Goal: Task Accomplishment & Management: Complete application form

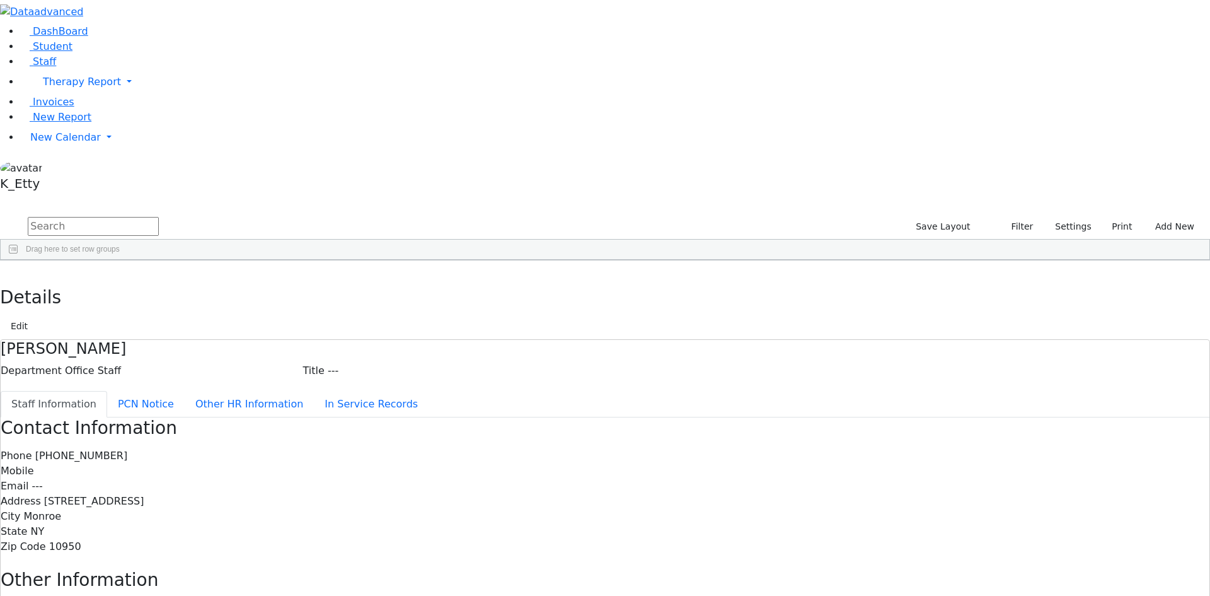
click at [159, 217] on input "text" at bounding box center [93, 226] width 131 height 19
type input "e"
click at [1041, 217] on button "Settings" at bounding box center [1068, 227] width 58 height 20
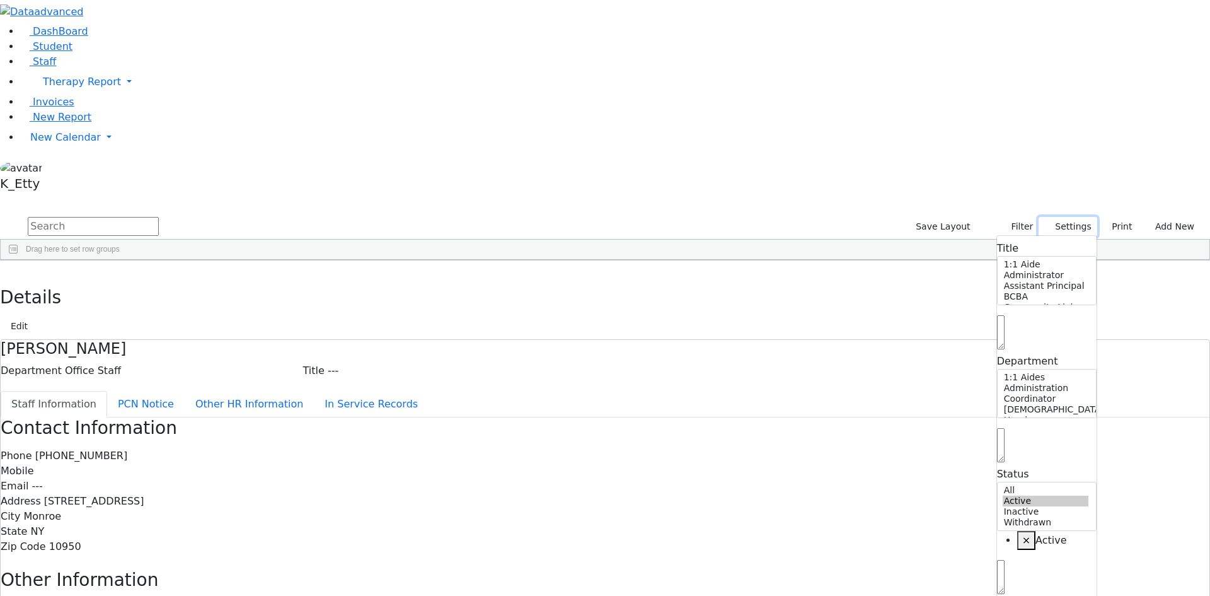
click at [1041, 217] on button "Settings" at bounding box center [1068, 227] width 58 height 20
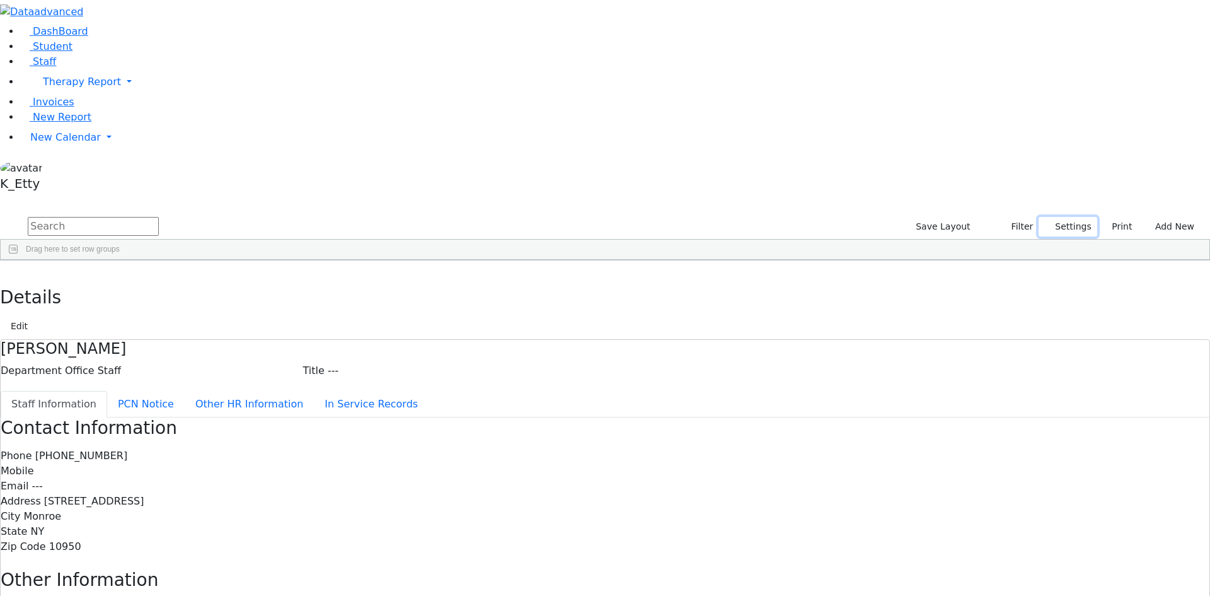
click at [1044, 217] on button "Settings" at bounding box center [1068, 227] width 58 height 20
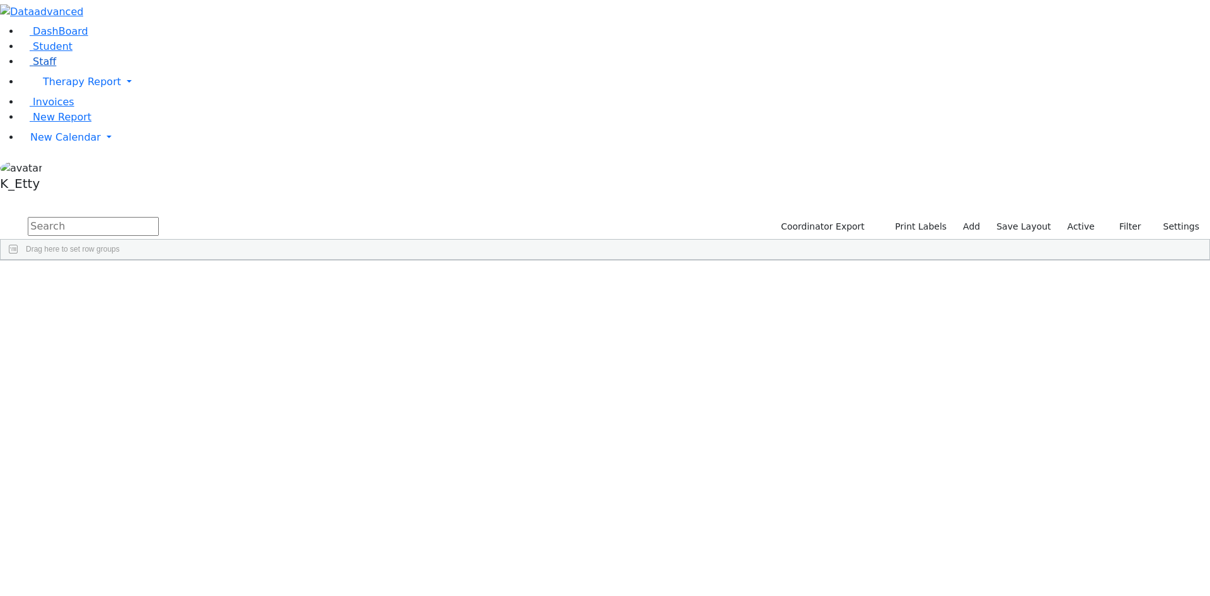
click at [56, 67] on link "Staff" at bounding box center [38, 61] width 36 height 12
click at [159, 217] on input "text" at bounding box center [93, 226] width 131 height 19
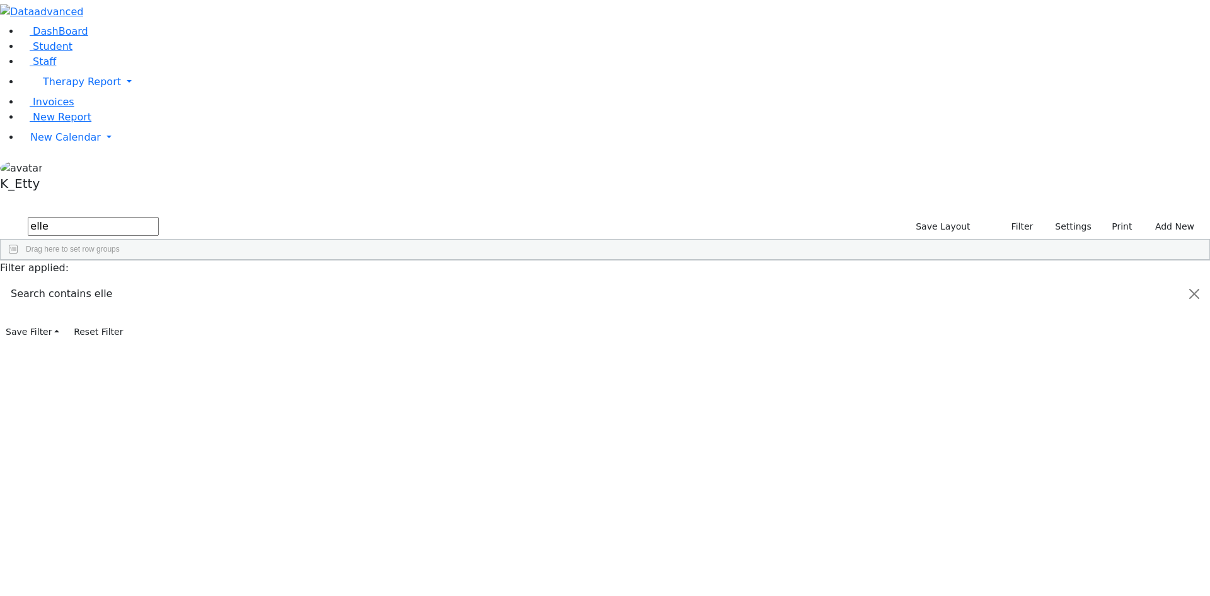
type input "elle"
click at [220, 280] on div "Gitty" at bounding box center [183, 289] width 74 height 18
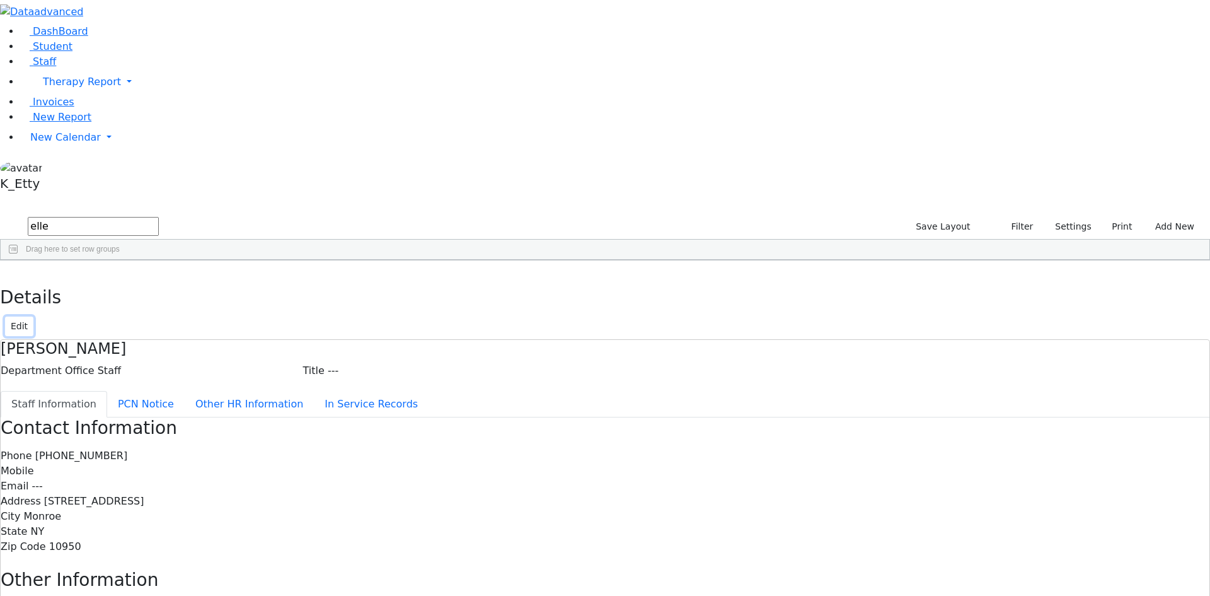
click at [33, 316] on button "Edit" at bounding box center [19, 326] width 28 height 20
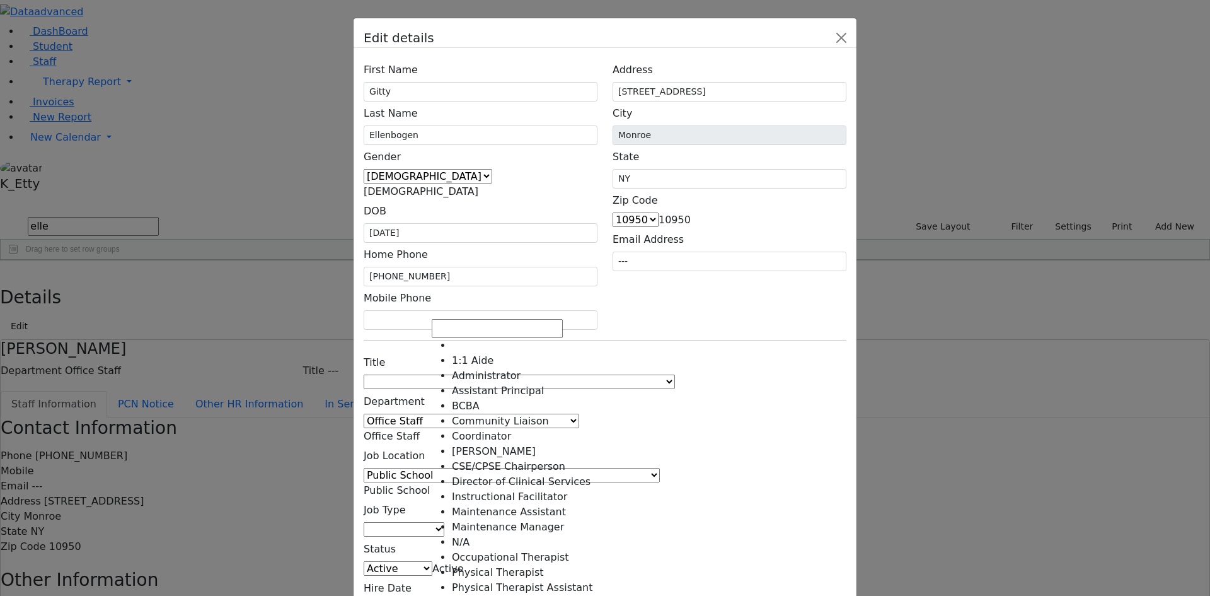
click at [675, 376] on span at bounding box center [675, 382] width 0 height 12
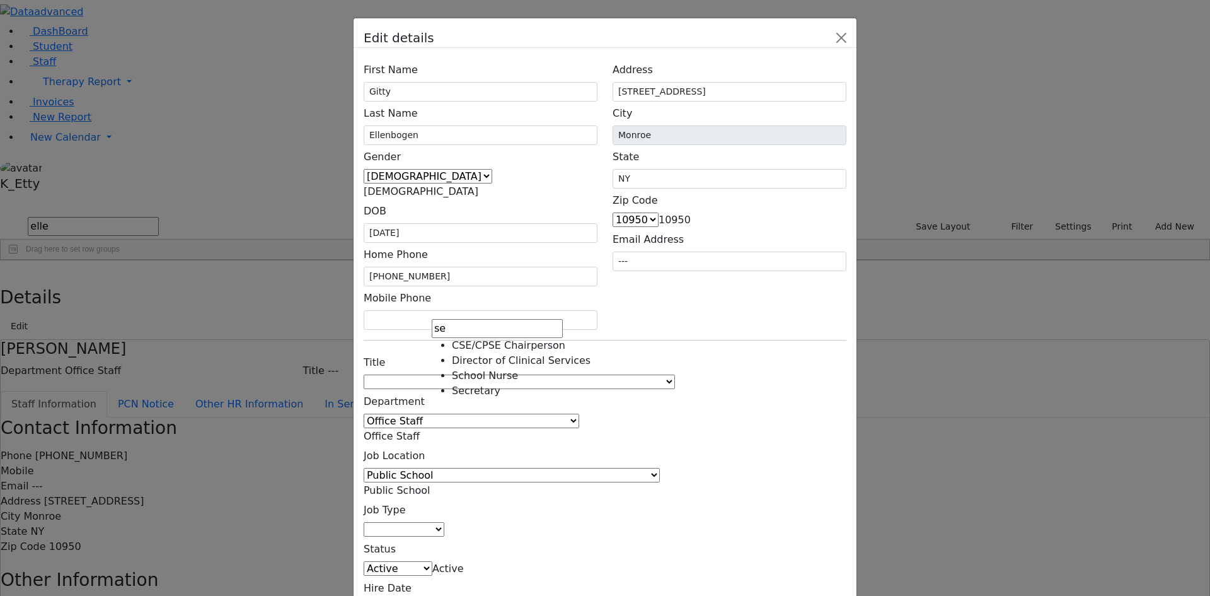
type input "se"
select select "Secretary"
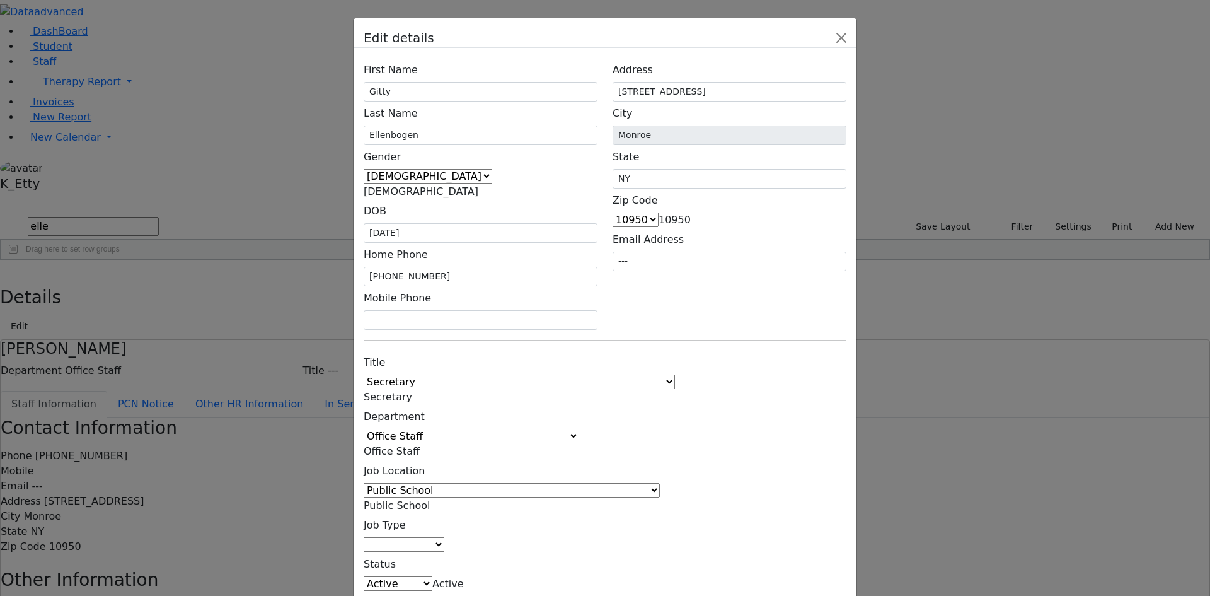
drag, startPoint x: 661, startPoint y: 359, endPoint x: 648, endPoint y: 370, distance: 16.5
click at [662, 359] on div "Title 1:1 Aide Administrator Assistant Principal BCBA Community Liaison Coordin…" at bounding box center [605, 492] width 498 height 284
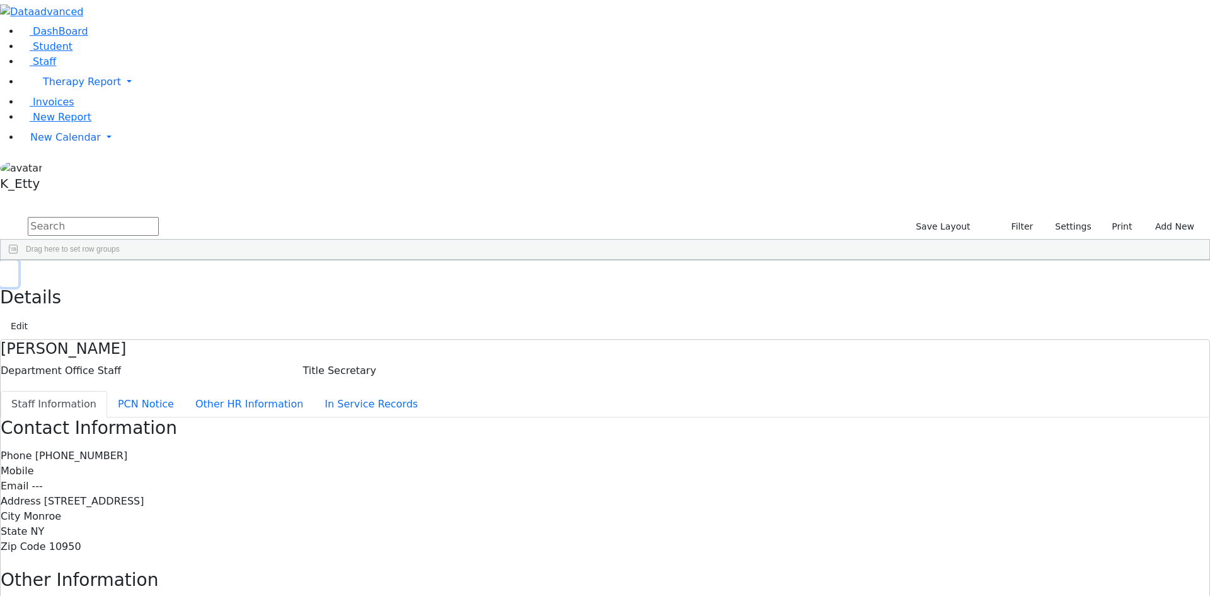
click at [18, 260] on button "button" at bounding box center [9, 273] width 18 height 26
click at [159, 217] on input "text" at bounding box center [93, 226] width 131 height 19
drag, startPoint x: 212, startPoint y: 47, endPoint x: 0, endPoint y: 39, distance: 212.5
click at [0, 39] on div "DashBoard Student Staff Therapy Report Student Old Calendar Report K_Etty" at bounding box center [605, 402] width 1210 height 804
drag, startPoint x: 210, startPoint y: 50, endPoint x: 33, endPoint y: 38, distance: 178.2
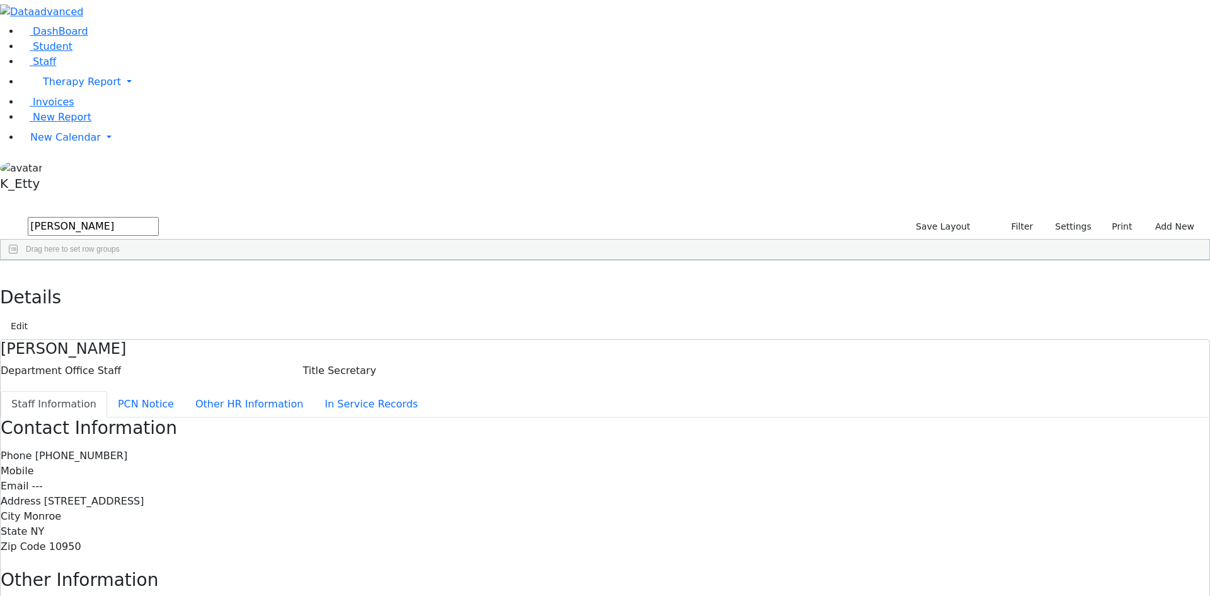
click at [38, 41] on div "DashBoard Student Staff Therapy Report Student Old Calendar Report K_Etty" at bounding box center [605, 402] width 1210 height 804
drag, startPoint x: 146, startPoint y: 60, endPoint x: 4, endPoint y: 42, distance: 143.0
click at [4, 42] on div "DashBoard Student Staff Therapy Report Student Old Calendar Report K_Etty" at bounding box center [605, 402] width 1210 height 804
drag, startPoint x: 221, startPoint y: 43, endPoint x: 60, endPoint y: 4, distance: 165.5
click at [89, 26] on div "DashBoard Student Staff Therapy Report Student Old Calendar Report K_Etty" at bounding box center [605, 402] width 1210 height 804
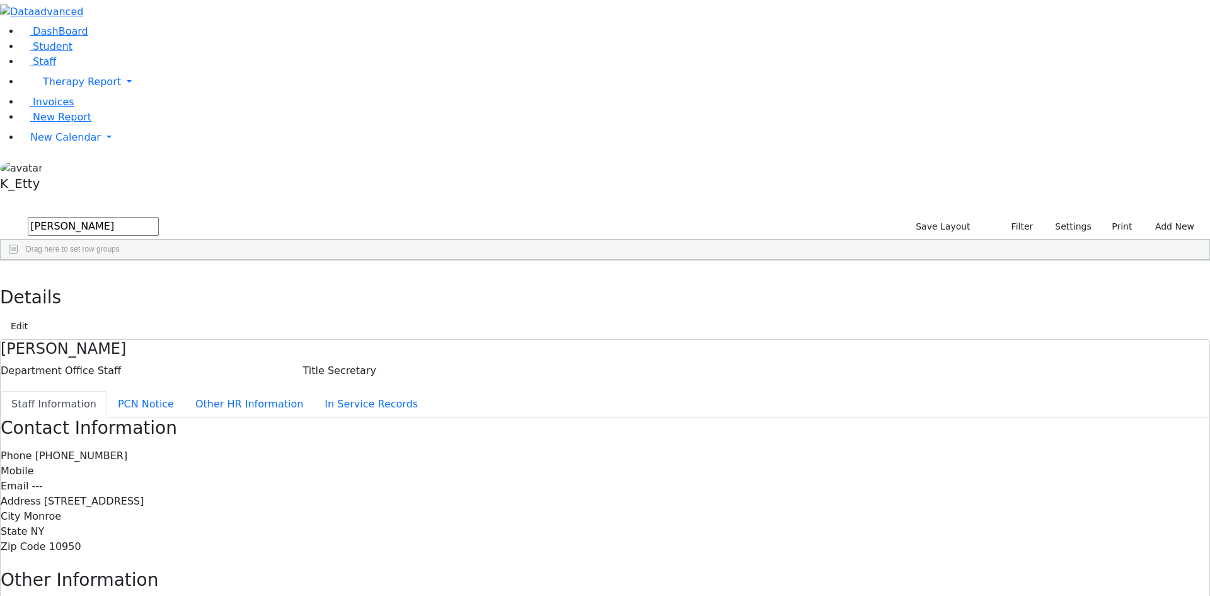
type input "[PERSON_NAME]"
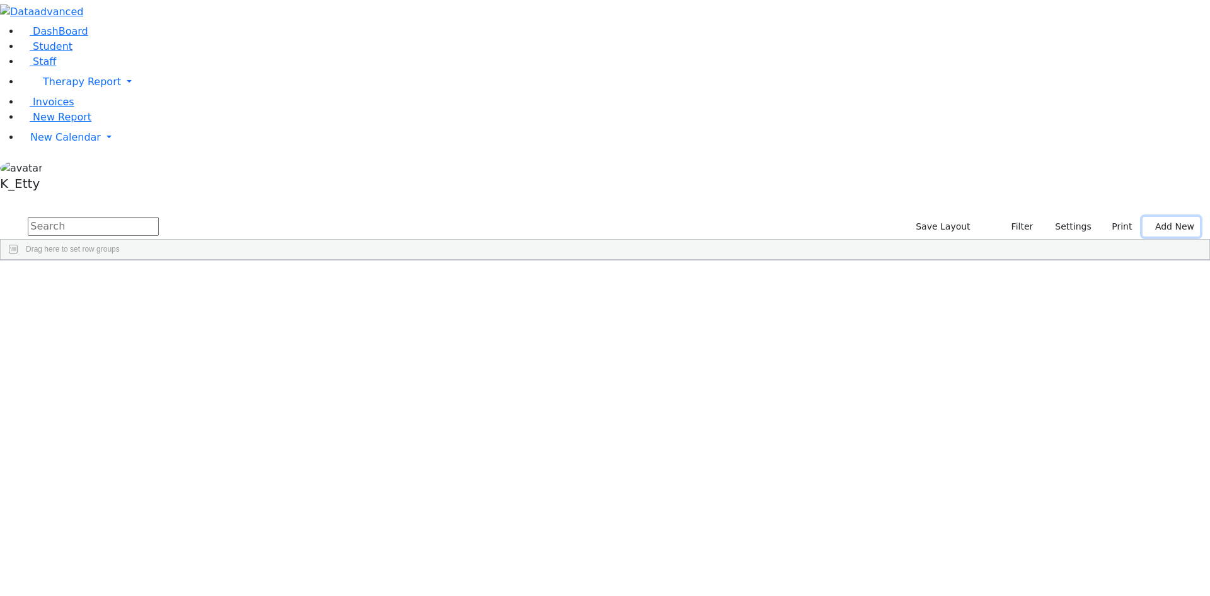
click at [1175, 217] on button "Add New" at bounding box center [1171, 227] width 57 height 20
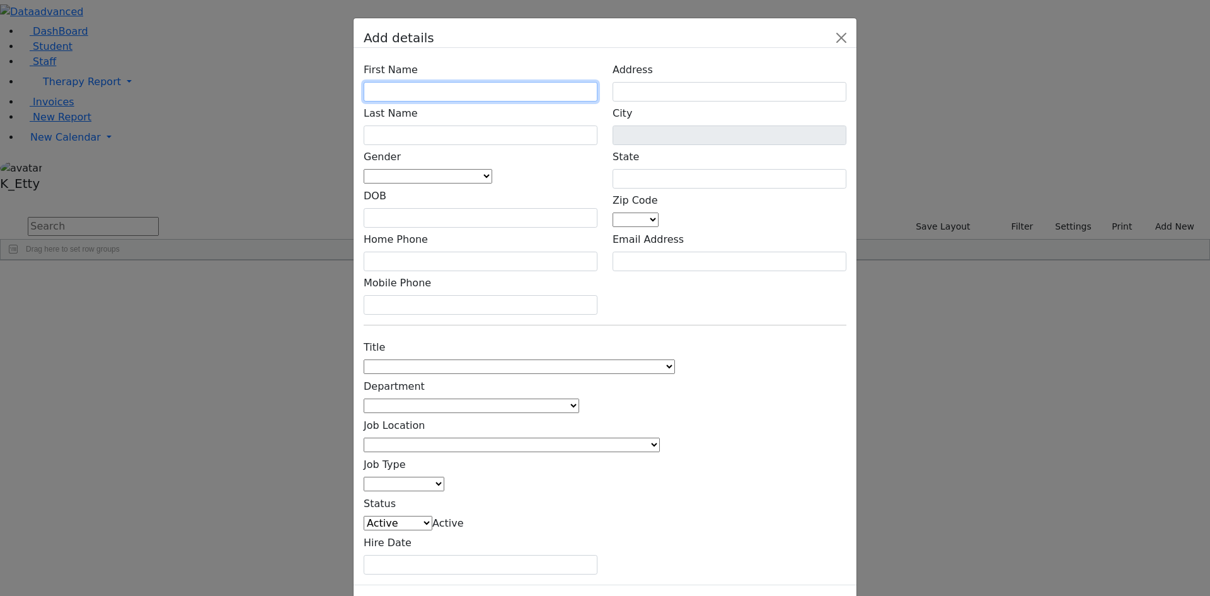
click at [461, 101] on input "text" at bounding box center [481, 92] width 234 height 20
type input "Yacov"
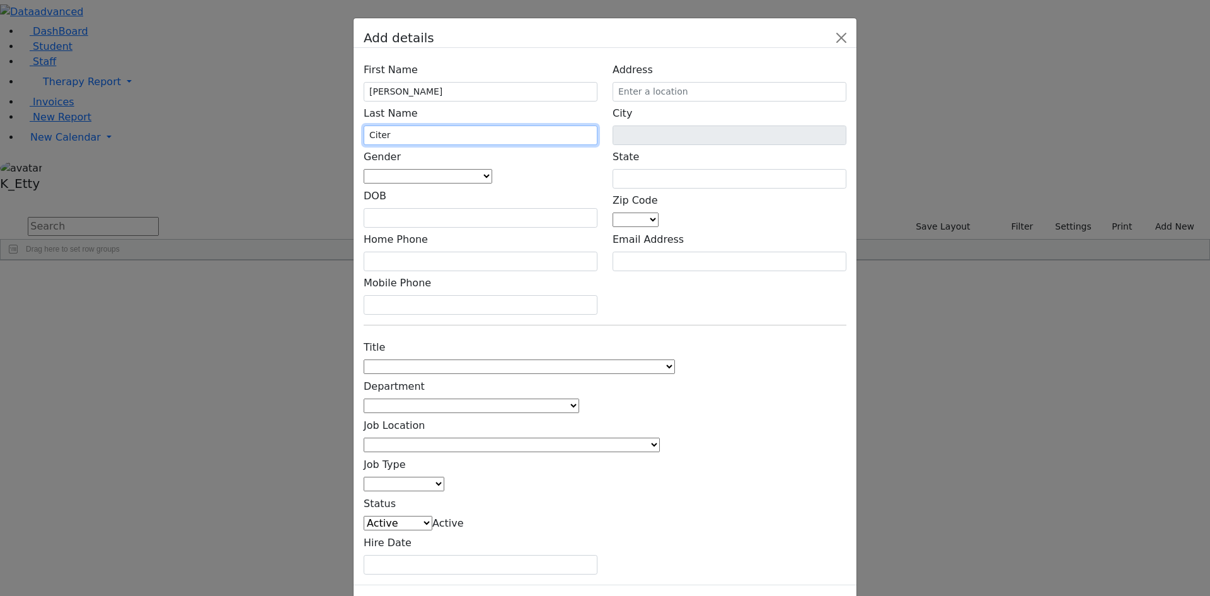
type input "Citer"
click at [492, 182] on span at bounding box center [492, 176] width 0 height 12
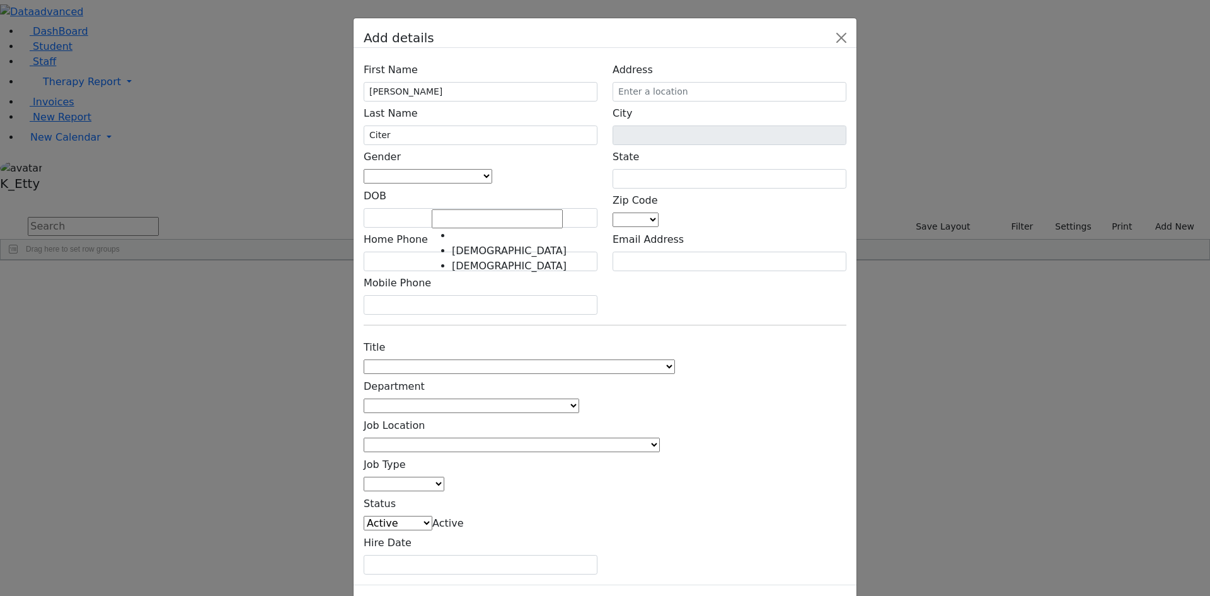
select select "[DEMOGRAPHIC_DATA]"
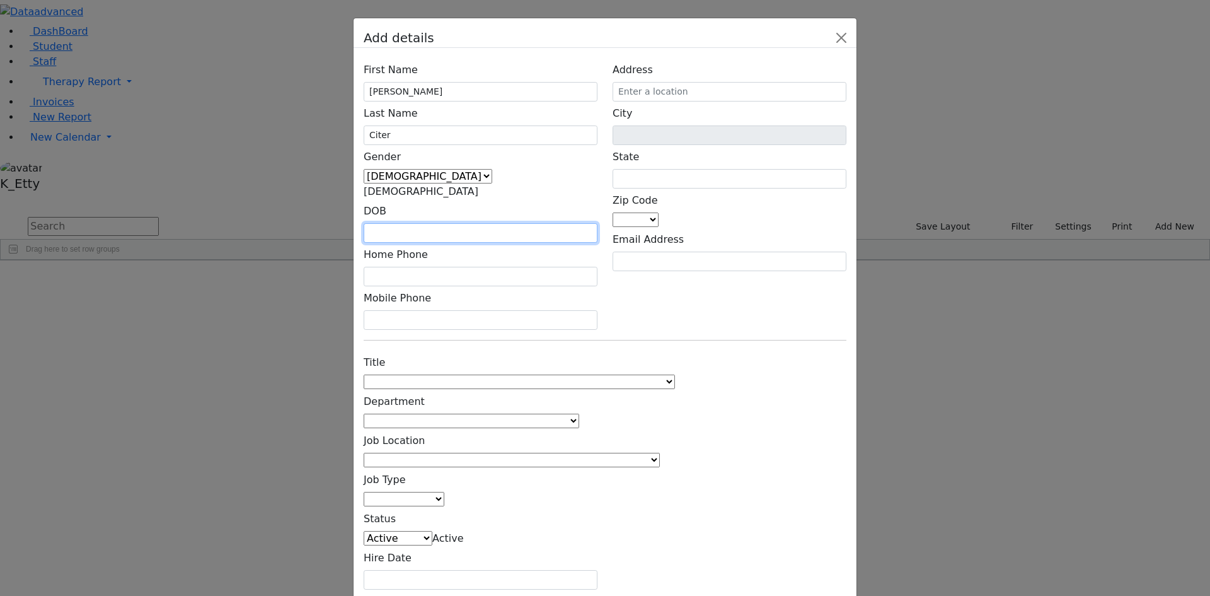
click at [452, 224] on input "text" at bounding box center [481, 233] width 234 height 20
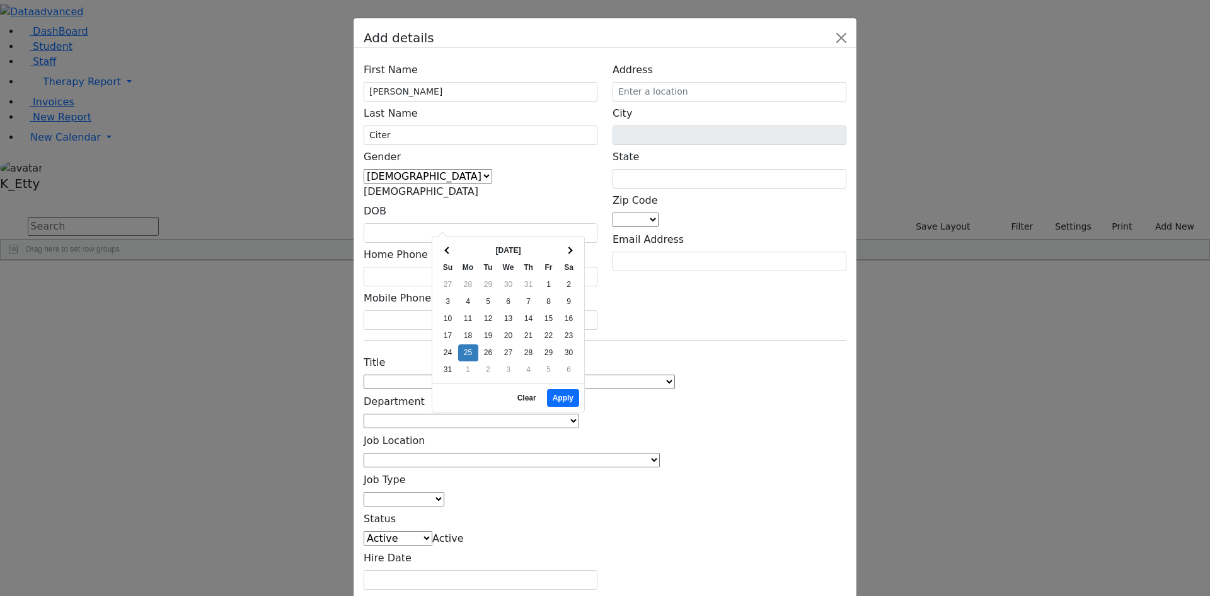
click at [756, 350] on div "Title 1:1 Aide Administrator Assistant Principal BCBA Community Liaison Coordin…" at bounding box center [605, 469] width 498 height 239
click at [438, 277] on div "First Name Yacov Last Name Citer Gender Male Female Male DOB Home Phone Mobile …" at bounding box center [480, 194] width 249 height 272
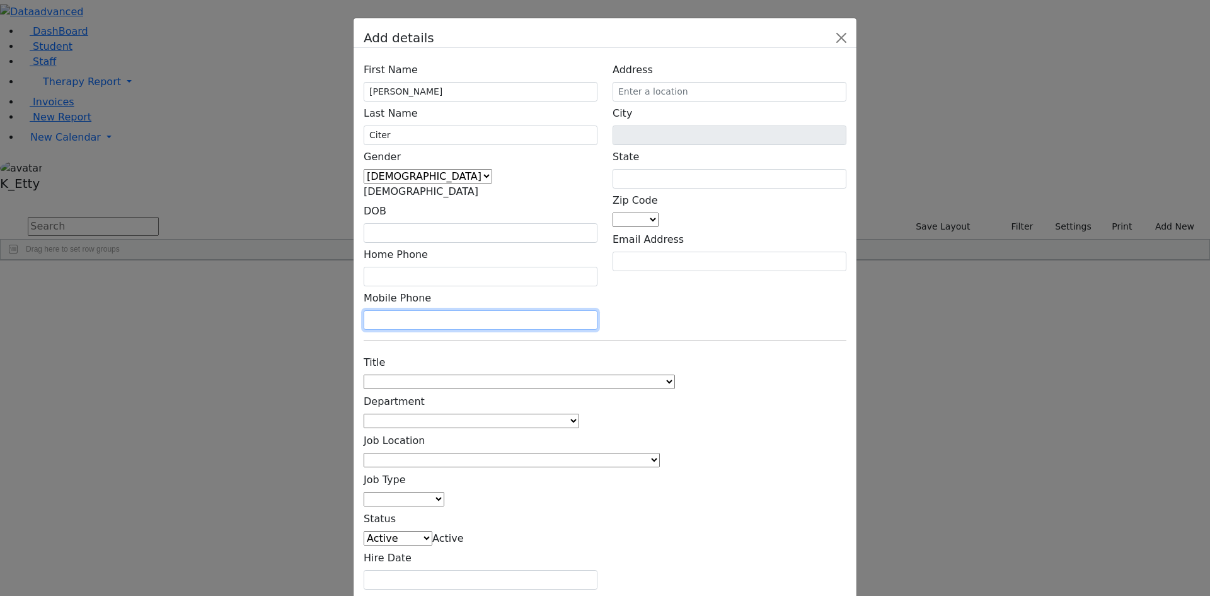
click at [437, 310] on input "text" at bounding box center [481, 320] width 234 height 20
type input "(973) 868-8174"
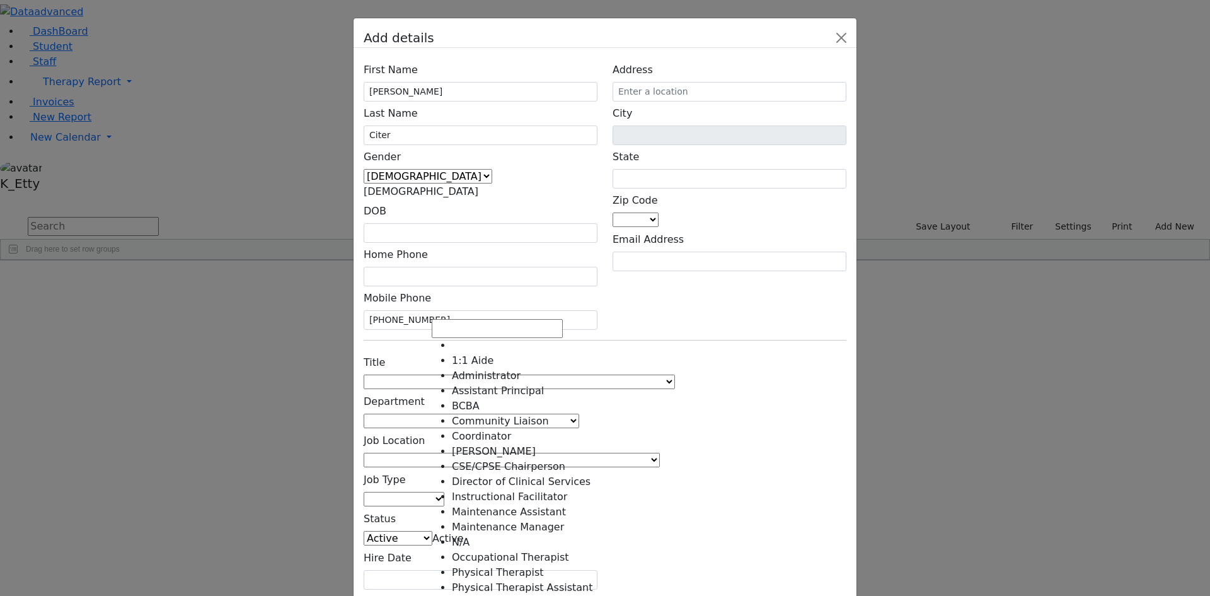
click at [675, 376] on span at bounding box center [675, 382] width 0 height 12
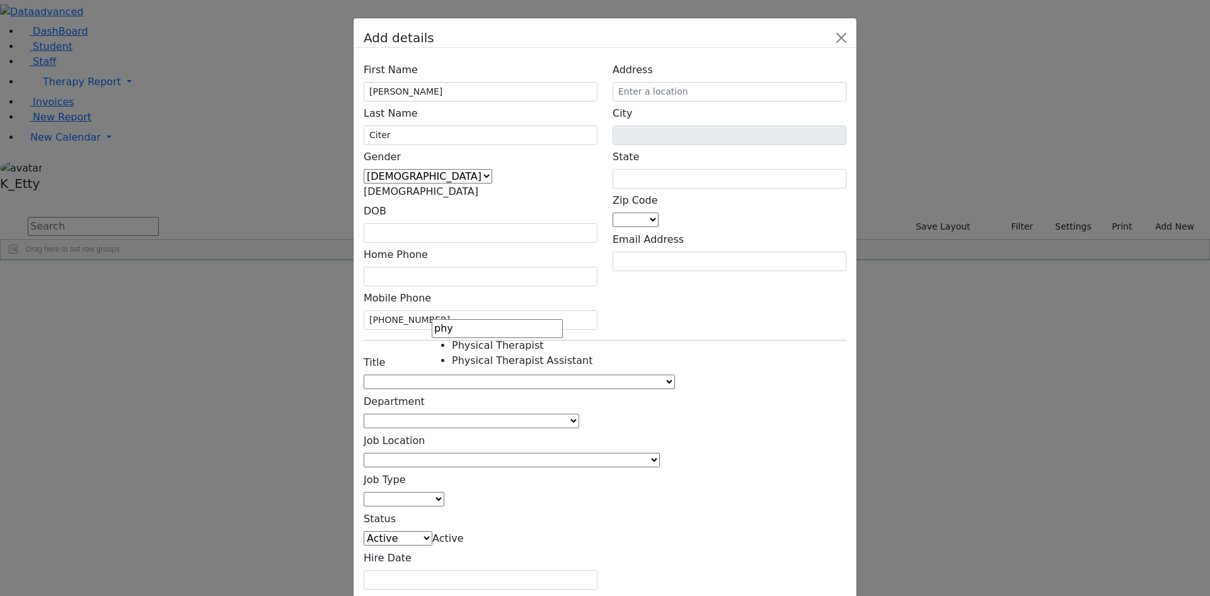
type input "phy"
select select "Physical Therapist"
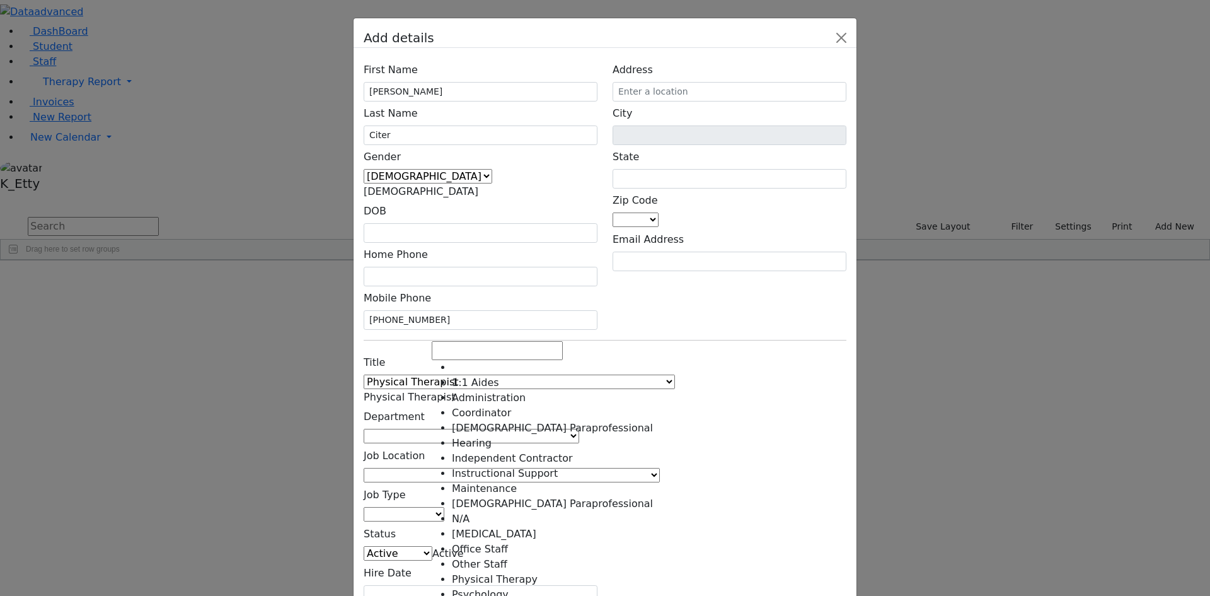
click at [579, 430] on span at bounding box center [579, 436] width 0 height 12
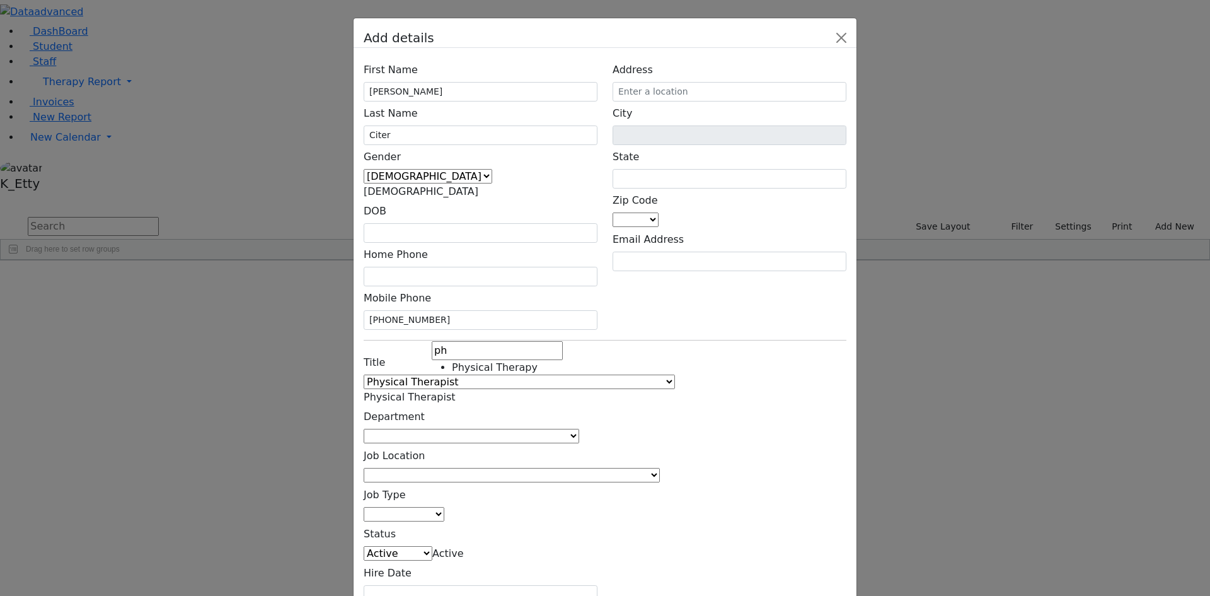
type input "ph"
select select "Physical Therapy"
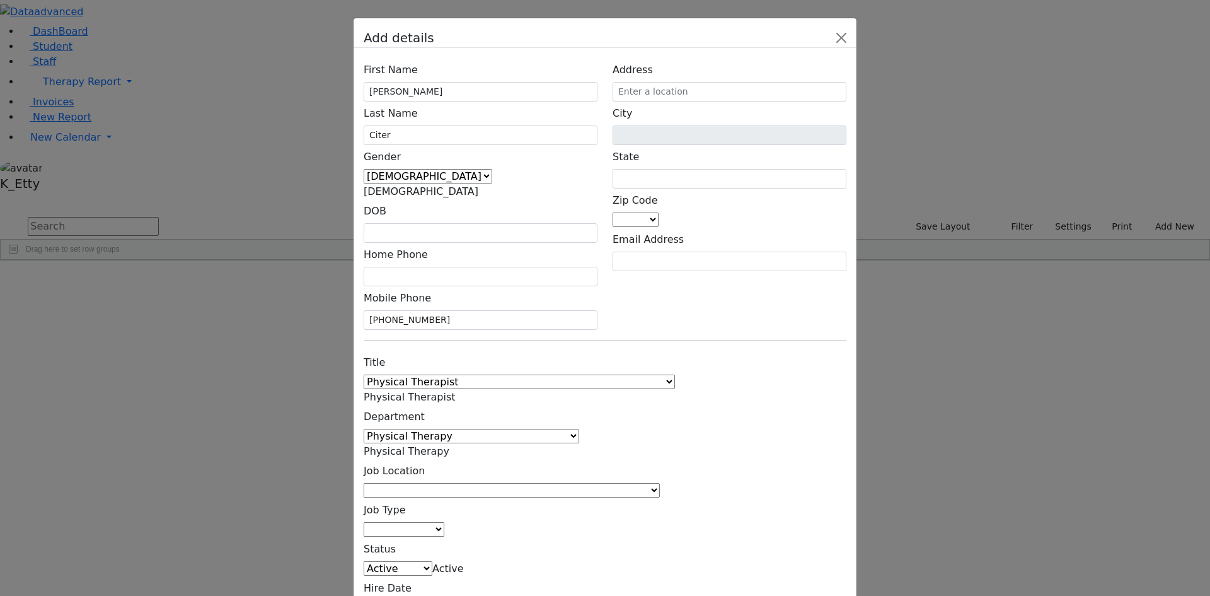
click at [660, 484] on span at bounding box center [660, 490] width 0 height 12
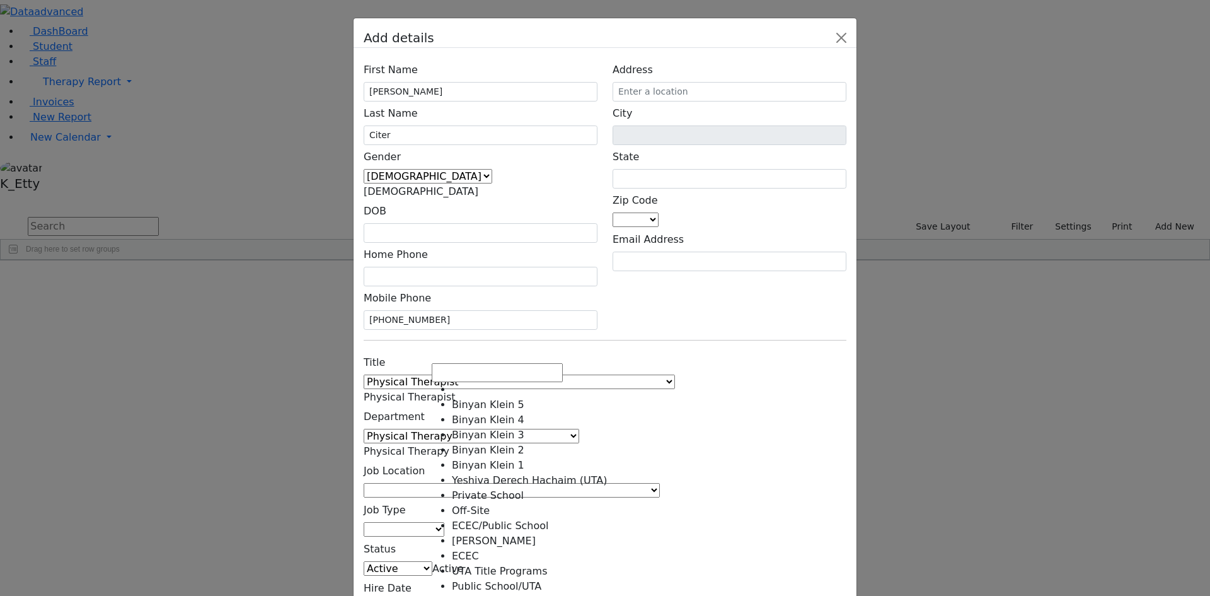
scroll to position [342, 0]
select select "1"
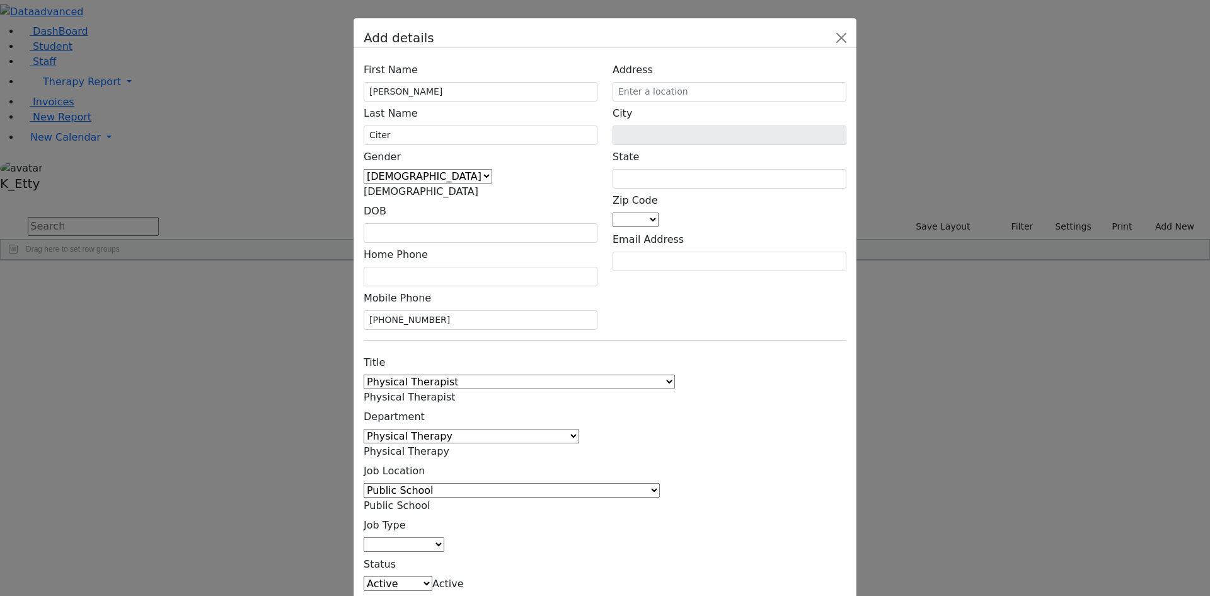
click at [444, 538] on span at bounding box center [444, 544] width 0 height 12
select select "2"
click at [628, 410] on div "Title 1:1 Aide Administrator Assistant Principal BCBA Community Liaison Coordin…" at bounding box center [605, 492] width 498 height 284
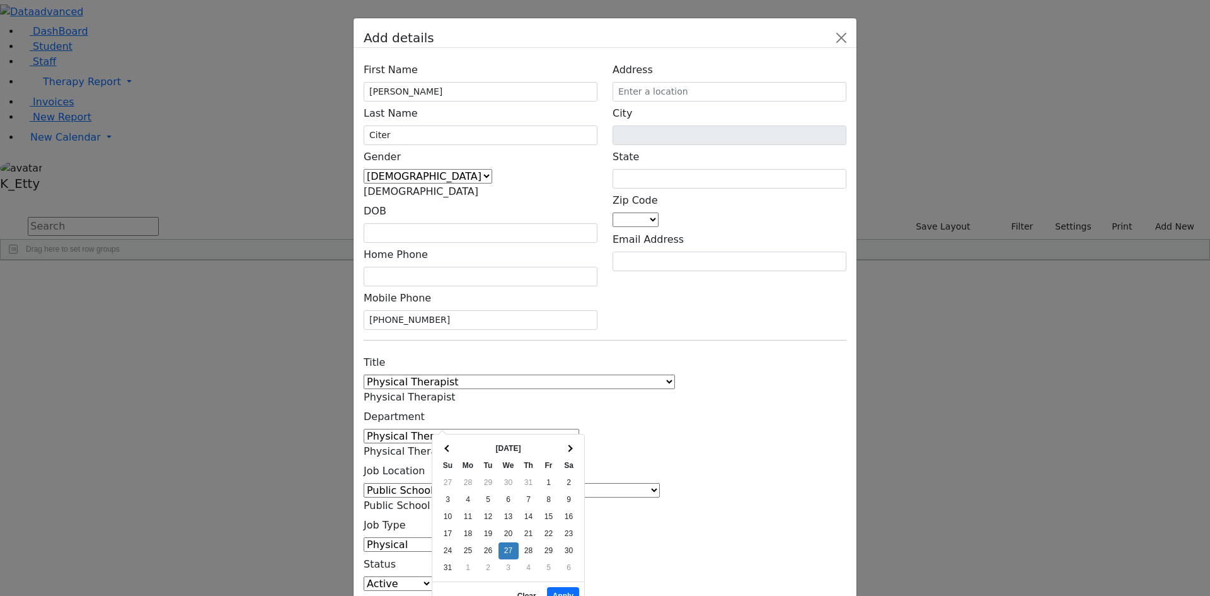
click at [675, 383] on div "Title 1:1 Aide Administrator Assistant Principal BCBA Community Liaison Coordin…" at bounding box center [605, 492] width 498 height 284
click at [567, 587] on button "Apply" at bounding box center [563, 596] width 32 height 18
type input "08/27/2025"
click at [681, 354] on div "Title 1:1 Aide Administrator Assistant Principal BCBA Community Liaison Coordin…" at bounding box center [605, 492] width 498 height 284
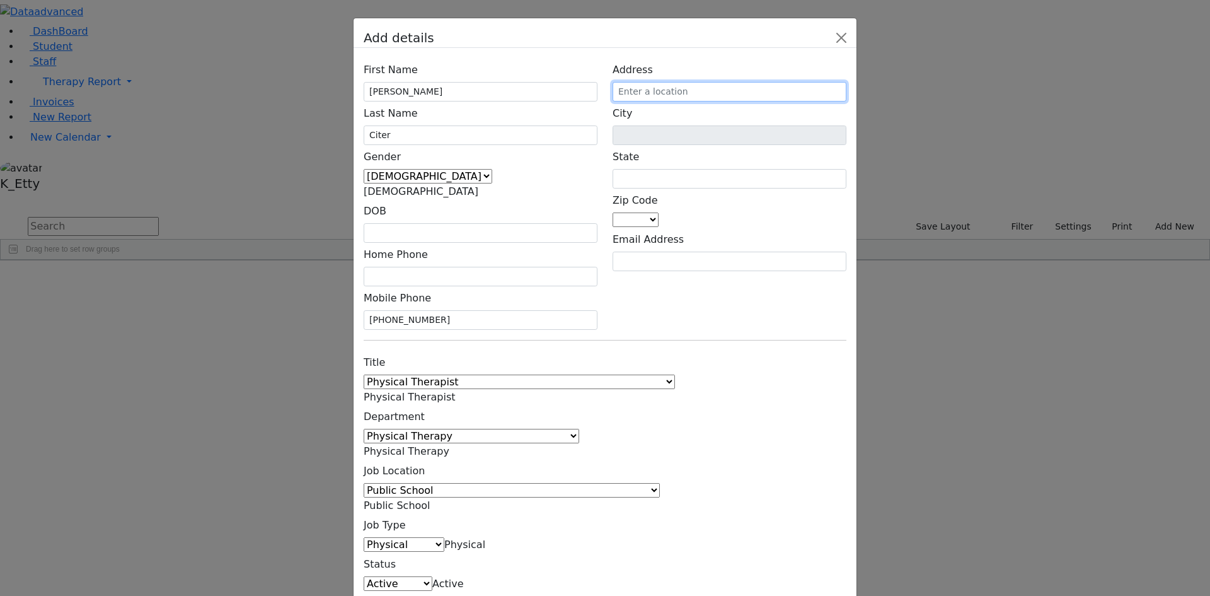
click at [769, 101] on input "text" at bounding box center [730, 92] width 234 height 20
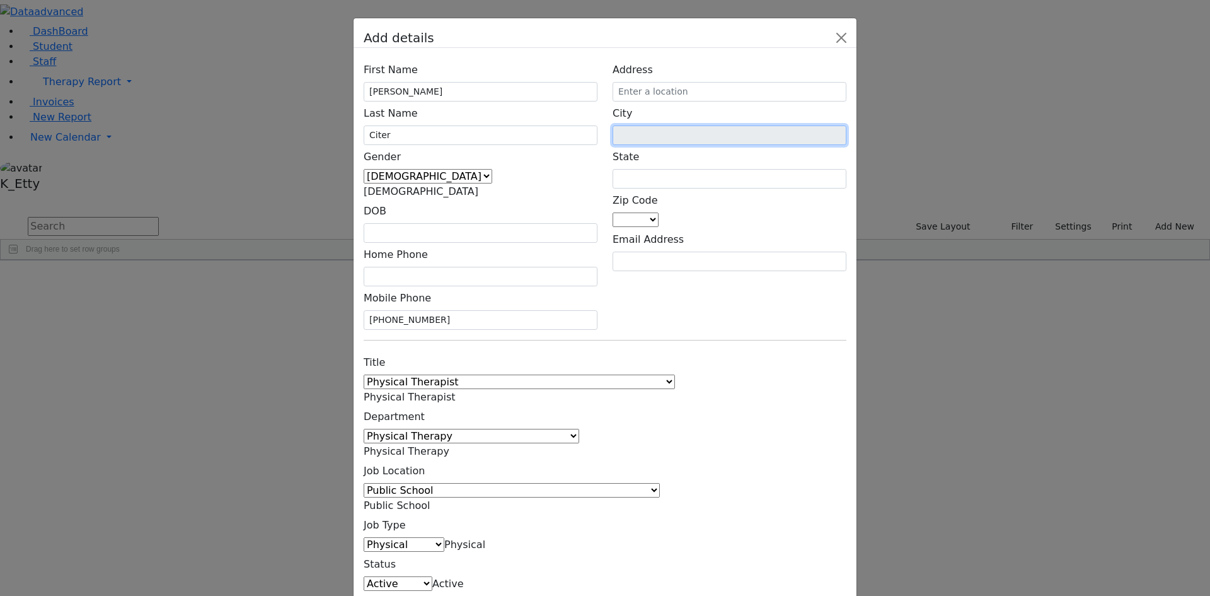
click at [749, 145] on input "text" at bounding box center [730, 135] width 234 height 20
drag, startPoint x: 727, startPoint y: 199, endPoint x: 734, endPoint y: 200, distance: 7.0
click at [727, 188] on input "text" at bounding box center [730, 179] width 234 height 20
click at [742, 188] on input "text" at bounding box center [730, 179] width 234 height 20
type input "New Jersey"
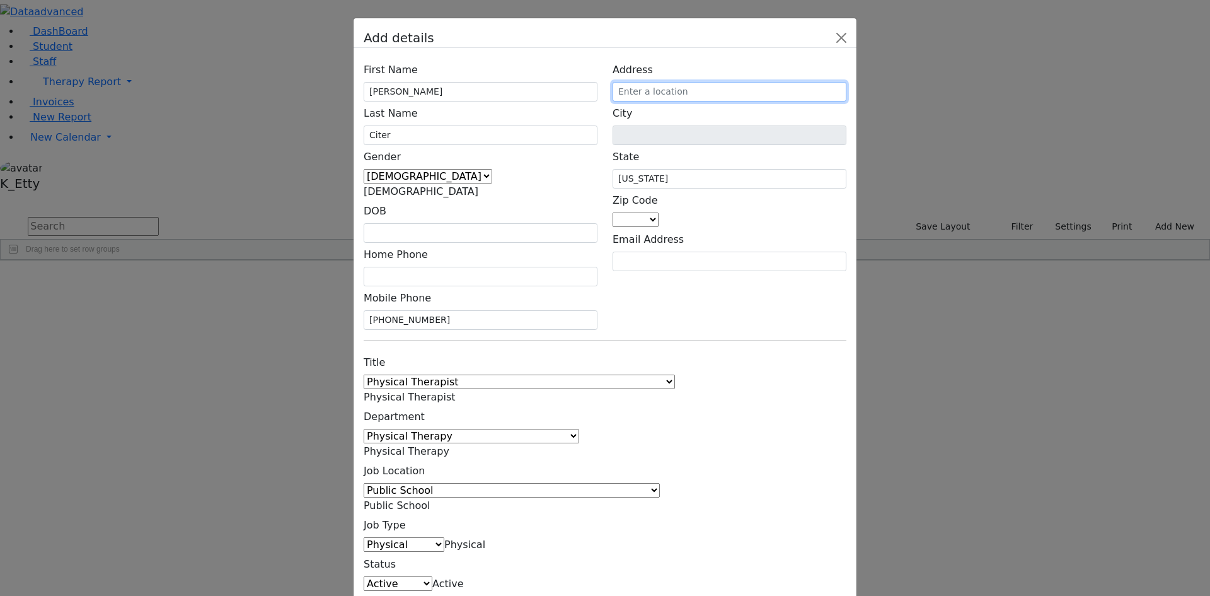
click at [747, 101] on input "text" at bounding box center [730, 92] width 234 height 20
click at [659, 223] on span at bounding box center [659, 220] width 0 height 12
type input "07055"
type input "Passaic"
type input "NJ"
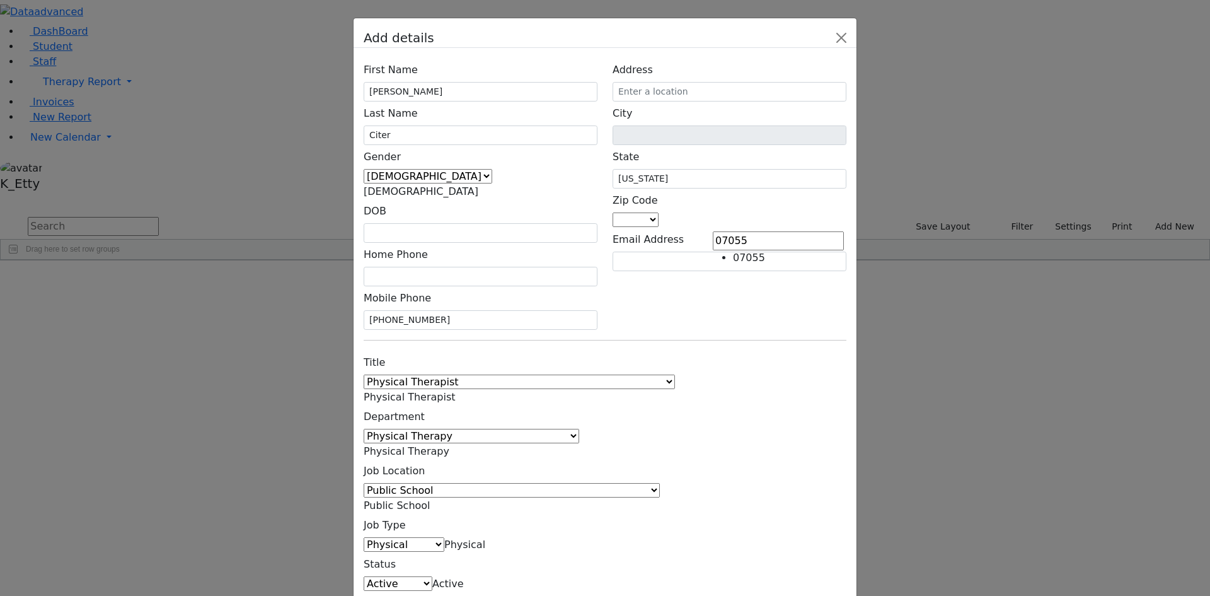
select select "07055"
click at [737, 295] on div "First Name Yacov Last Name Citer Gender Male Female Male DOB Home Phone" at bounding box center [605, 346] width 503 height 597
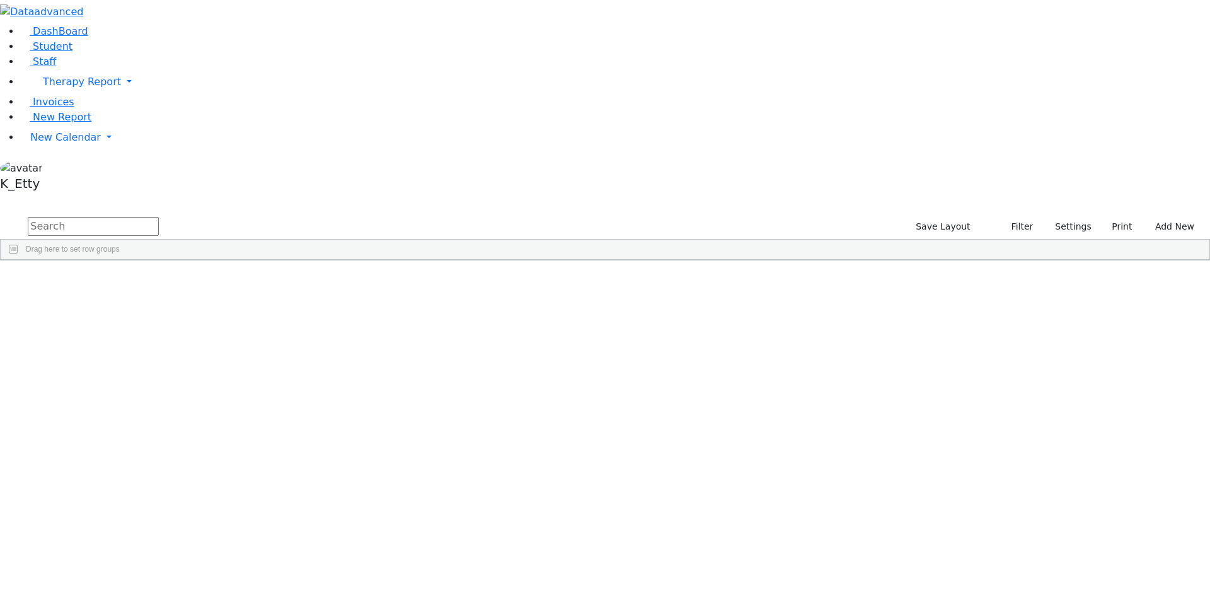
click at [159, 217] on input "text" at bounding box center [93, 226] width 131 height 19
type input "schu"
